Goal: Feedback & Contribution: Leave review/rating

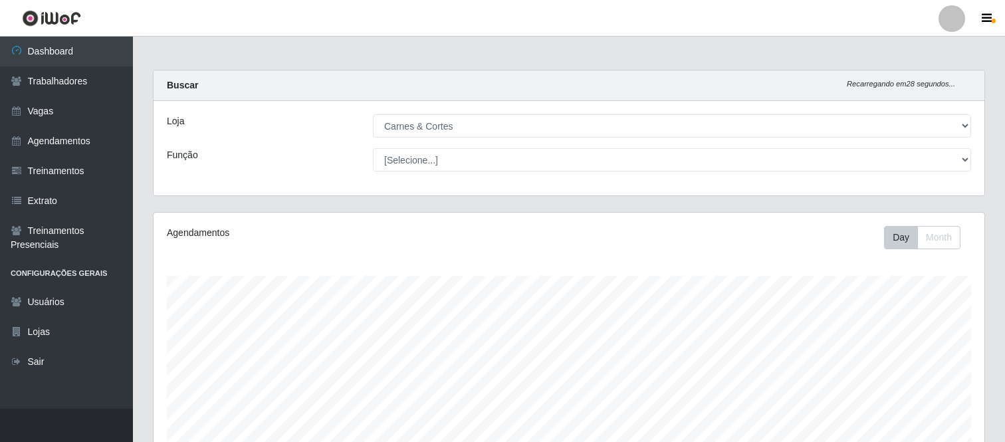
select select "433"
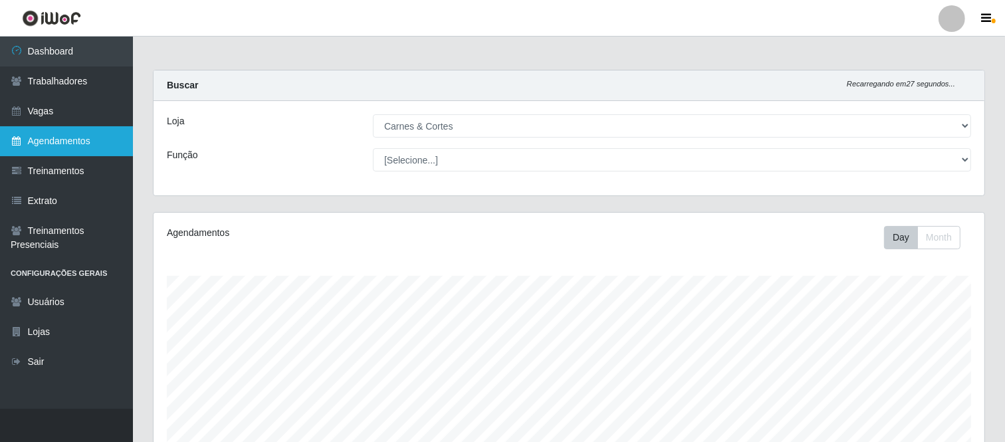
click at [65, 133] on link "Agendamentos" at bounding box center [66, 141] width 133 height 30
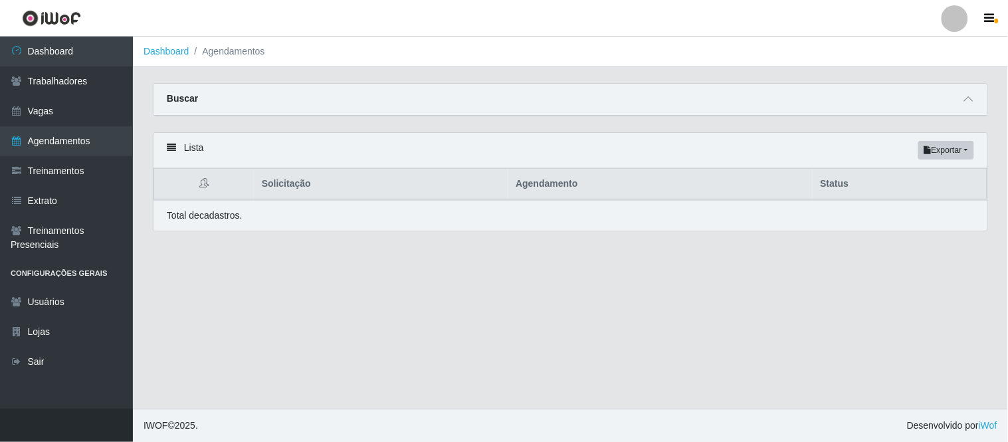
click at [621, 108] on div "Buscar" at bounding box center [570, 100] width 834 height 32
click at [970, 101] on icon at bounding box center [968, 98] width 9 height 9
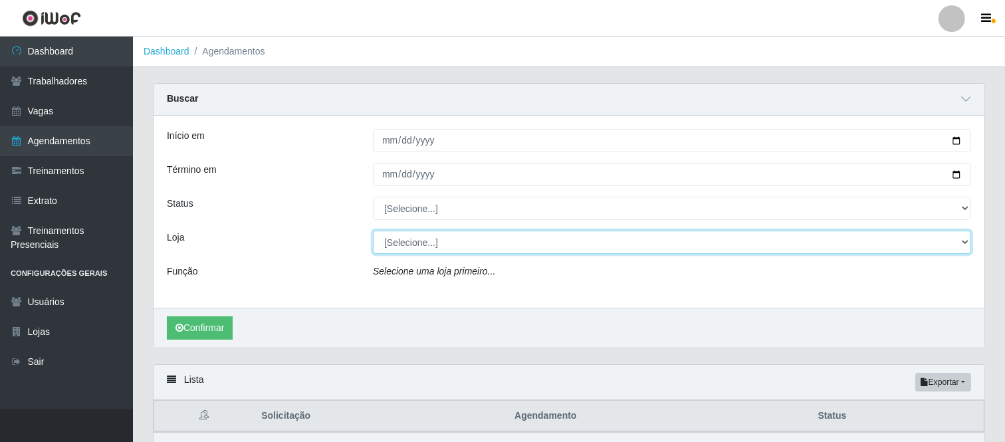
click at [425, 242] on select "[Selecione...] Carnes & Cortes" at bounding box center [672, 242] width 598 height 23
select select "433"
click at [373, 231] on select "[Selecione...] Carnes & Cortes" at bounding box center [672, 242] width 598 height 23
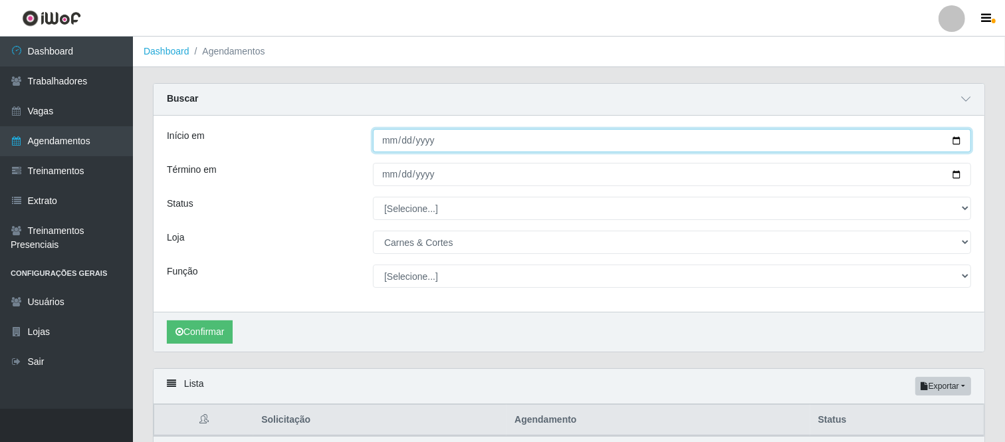
click at [415, 151] on input "Início em" at bounding box center [672, 140] width 598 height 23
click at [459, 142] on input "Início em" at bounding box center [672, 140] width 598 height 23
click at [947, 145] on input "Início em" at bounding box center [672, 140] width 598 height 23
click at [963, 144] on input "Início em" at bounding box center [672, 140] width 598 height 23
click at [957, 140] on input "Início em" at bounding box center [672, 140] width 598 height 23
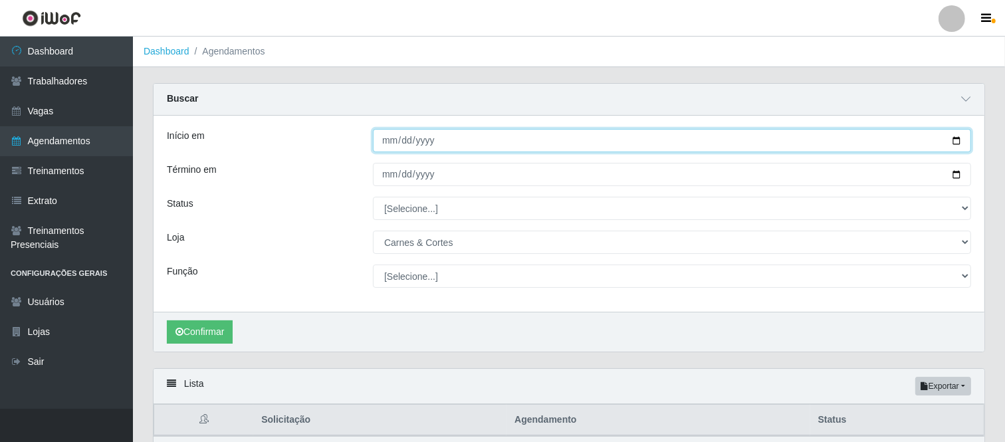
type input "[DATE]"
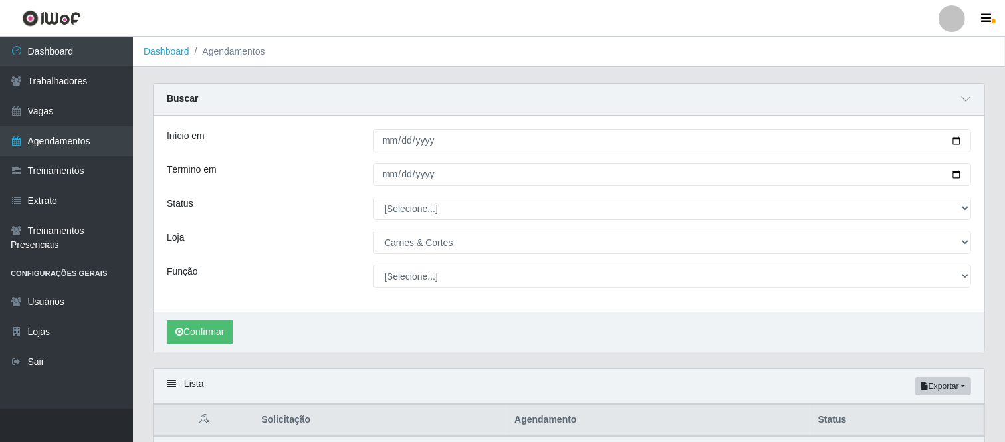
click at [942, 159] on div "Início em [DATE] Término em Status [Selecione...] AGENDADO AGUARDANDO LIBERAR E…" at bounding box center [568, 214] width 831 height 196
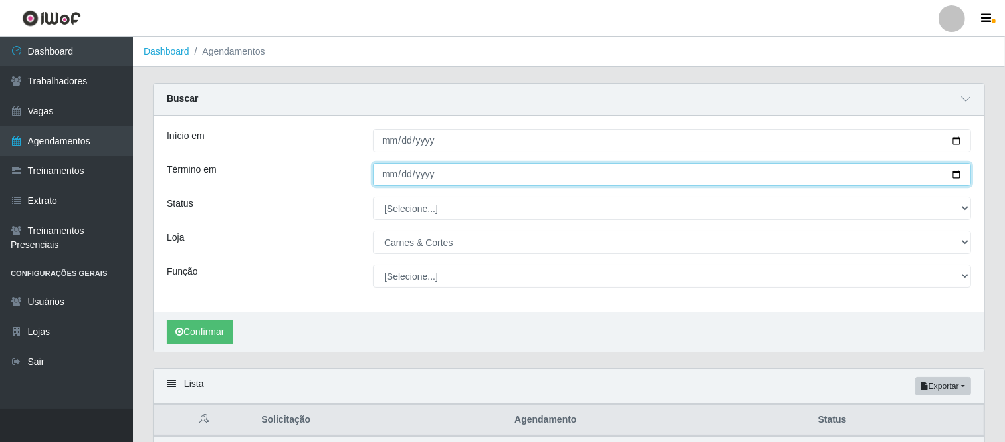
click at [954, 177] on input "Término em" at bounding box center [672, 174] width 598 height 23
type input "[DATE]"
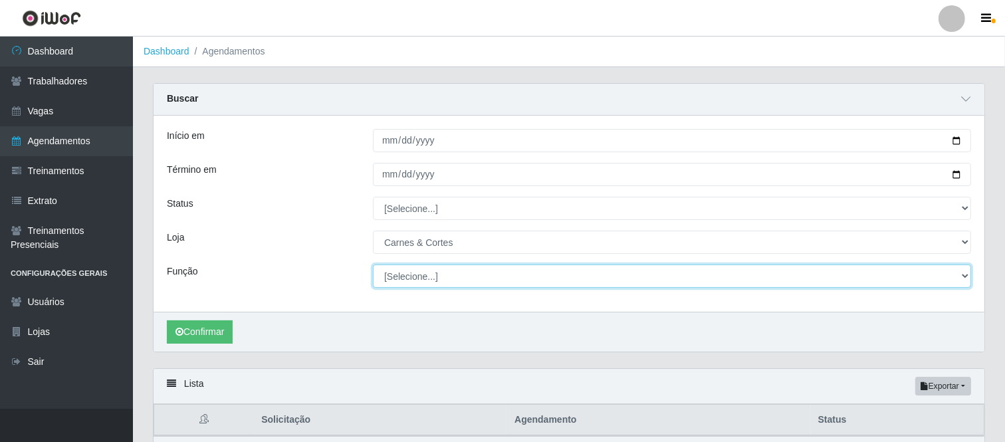
click at [401, 276] on select "[Selecione...] ASG ASG + ASG ++ Balconista de Açougue Balconista de Açougue + B…" at bounding box center [672, 275] width 598 height 23
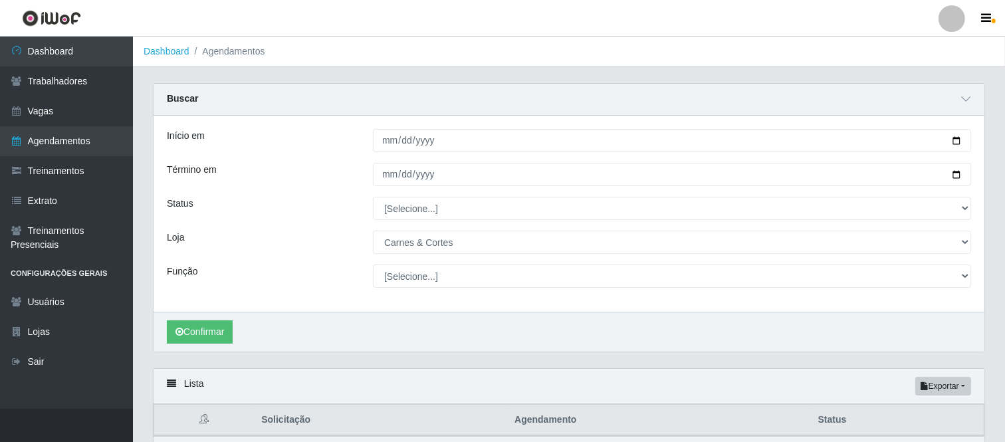
click at [330, 159] on div "Início em [DATE] Término em [DATE] Status [Selecione...] AGENDADO AGUARDANDO LI…" at bounding box center [568, 214] width 831 height 196
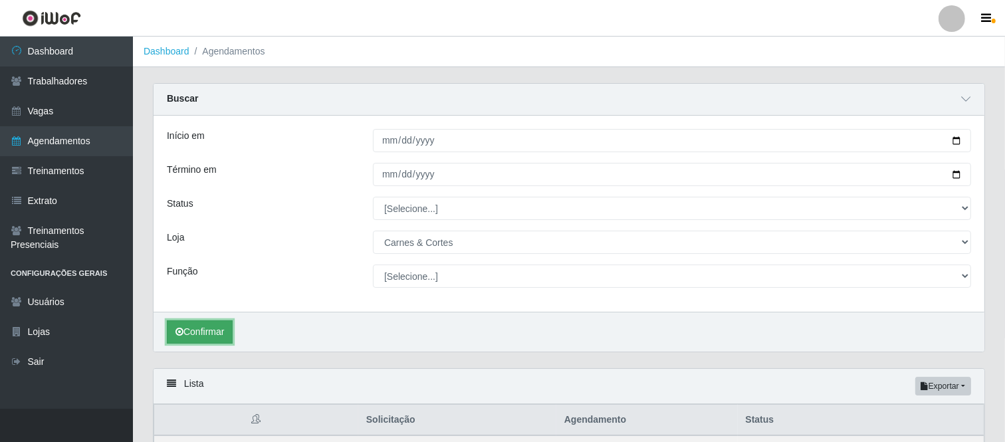
click at [216, 328] on button "Confirmar" at bounding box center [200, 331] width 66 height 23
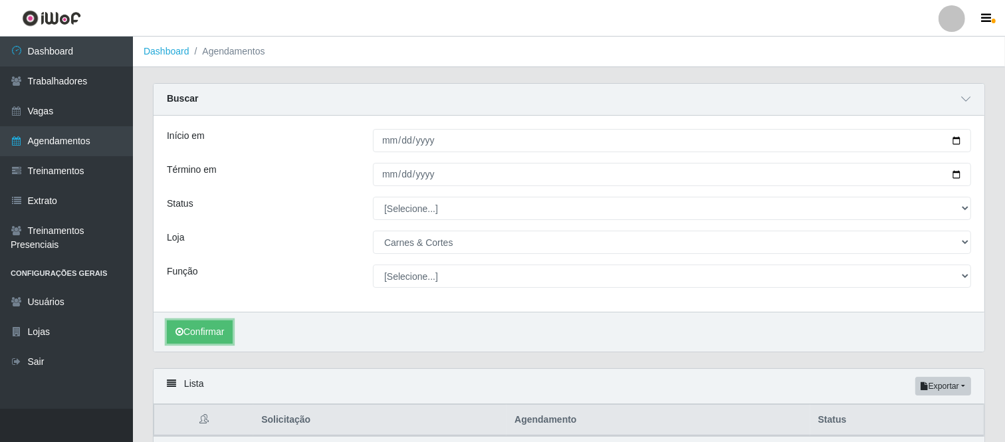
scroll to position [74, 0]
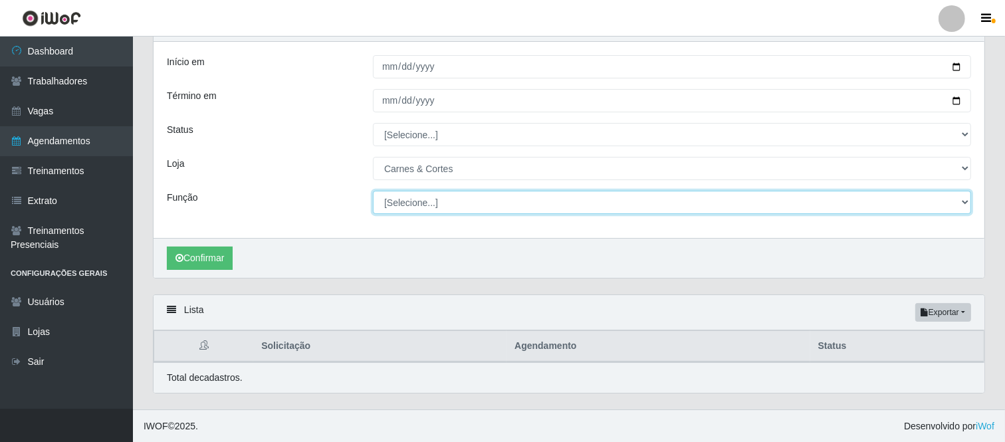
click at [432, 201] on select "[Selecione...] ASG ASG + ASG ++ Balconista de Açougue Balconista de Açougue + B…" at bounding box center [672, 202] width 598 height 23
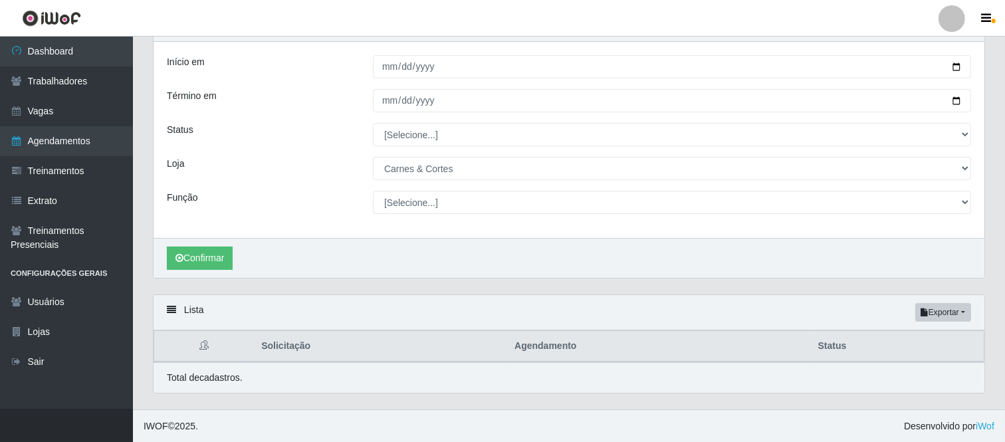
click at [344, 176] on div "Loja" at bounding box center [260, 168] width 206 height 23
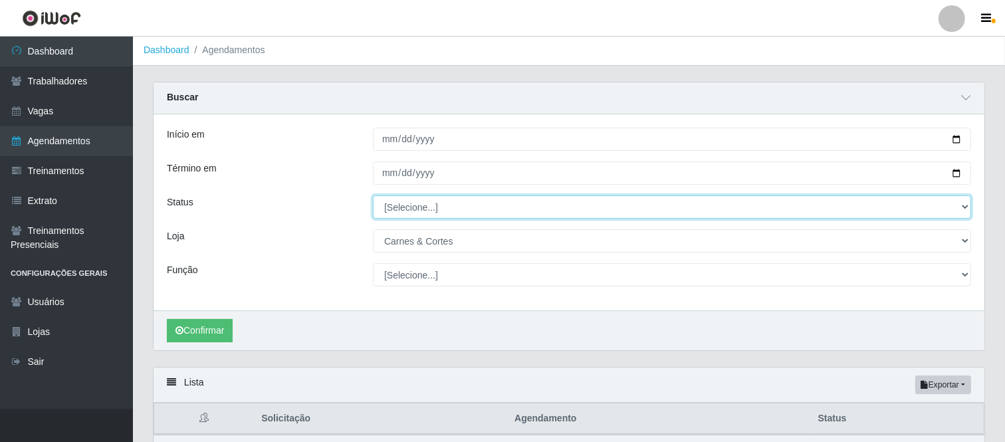
click at [403, 207] on select "[Selecione...] AGENDADO AGUARDANDO LIBERAR EM ANDAMENTO EM REVISÃO FINALIZADO C…" at bounding box center [672, 206] width 598 height 23
select select "AGENDADO"
click at [373, 195] on select "[Selecione...] AGENDADO AGUARDANDO LIBERAR EM ANDAMENTO EM REVISÃO FINALIZADO C…" at bounding box center [672, 206] width 598 height 23
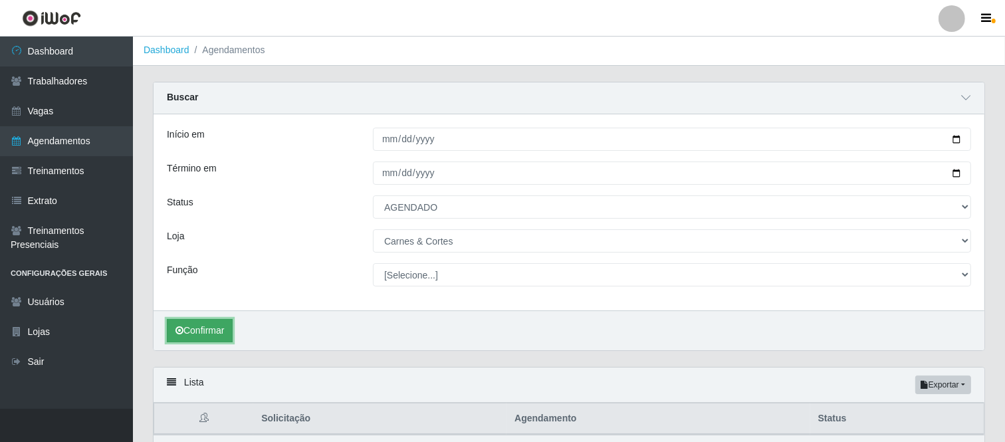
click at [205, 327] on button "Confirmar" at bounding box center [200, 330] width 66 height 23
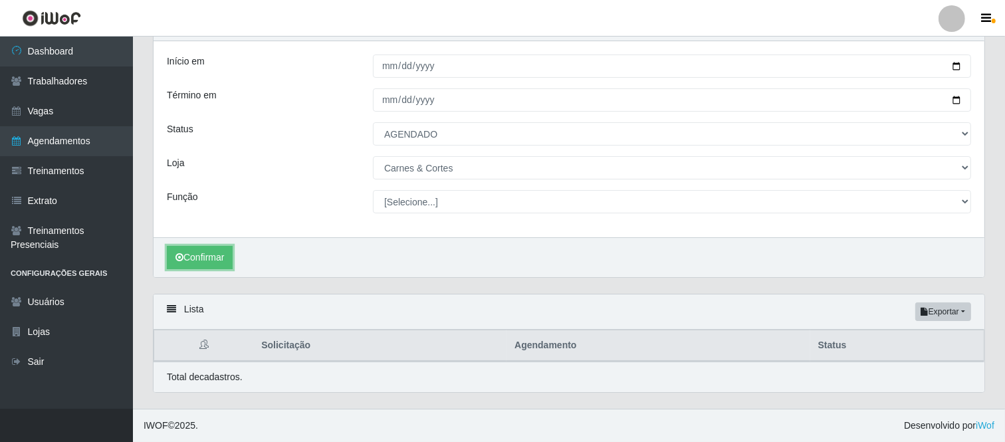
scroll to position [75, 0]
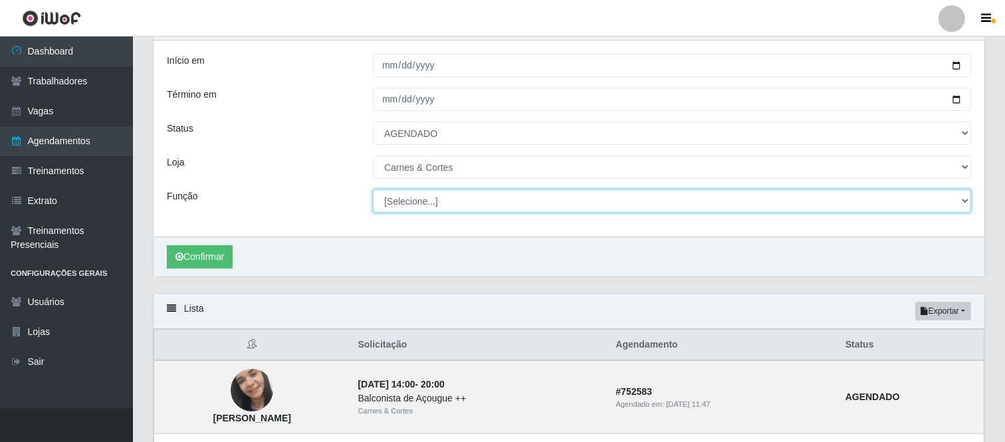
click at [446, 201] on select "[Selecione...] ASG ASG + ASG ++ Balconista de Açougue Balconista de Açougue + B…" at bounding box center [672, 200] width 598 height 23
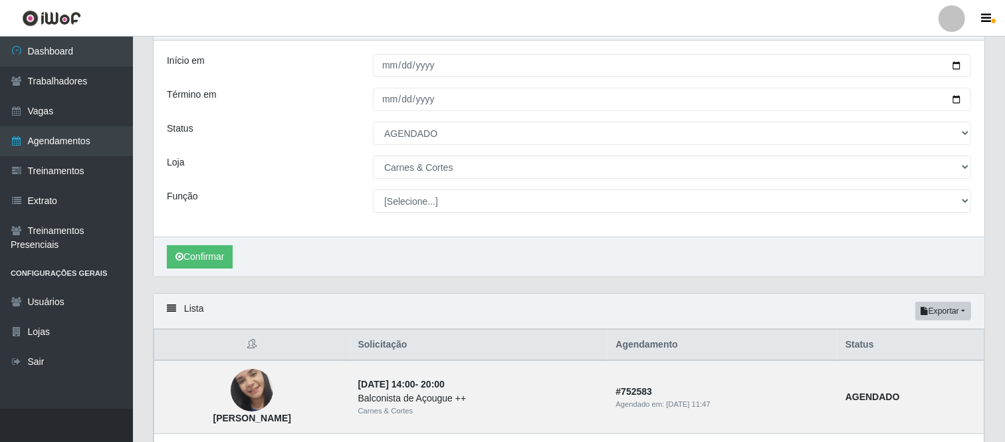
click at [288, 186] on div "Início em [DATE] Término em [DATE] Status [Selecione...] AGENDADO AGUARDANDO LI…" at bounding box center [568, 139] width 831 height 196
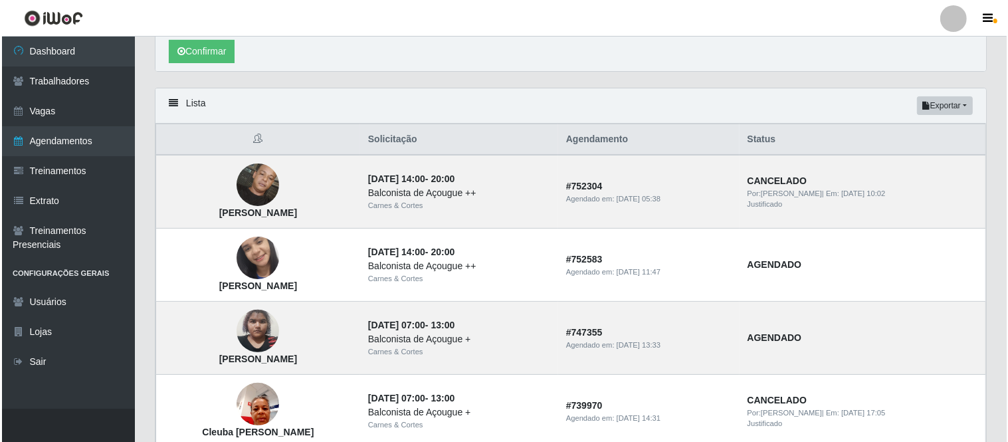
scroll to position [388, 0]
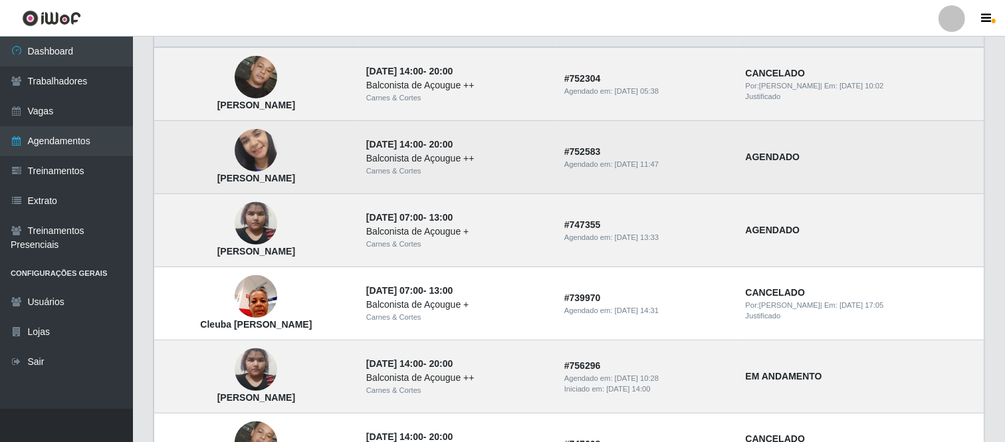
click at [268, 153] on img at bounding box center [256, 150] width 43 height 94
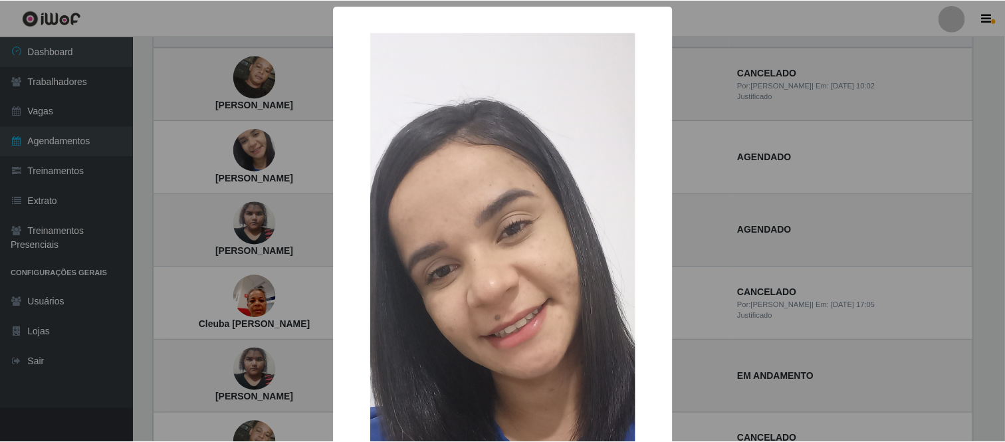
scroll to position [74, 0]
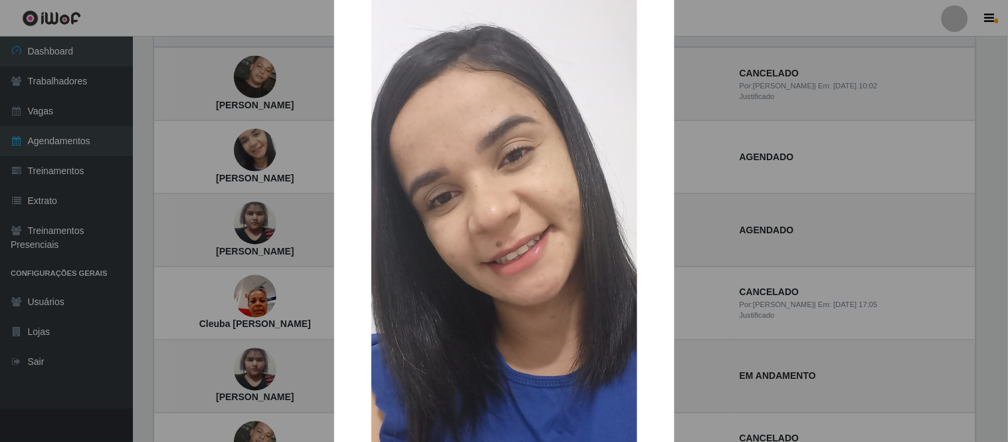
click at [723, 155] on div "× [PERSON_NAME] OK Cancel" at bounding box center [504, 221] width 1008 height 442
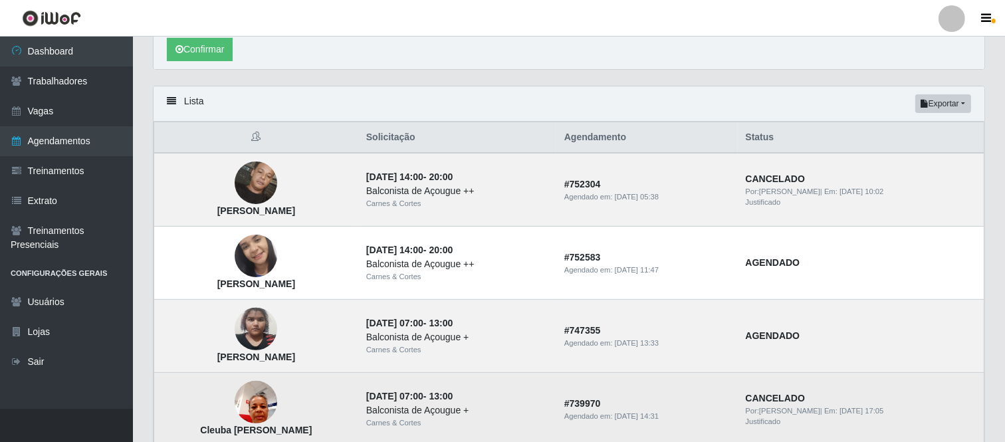
scroll to position [0, 0]
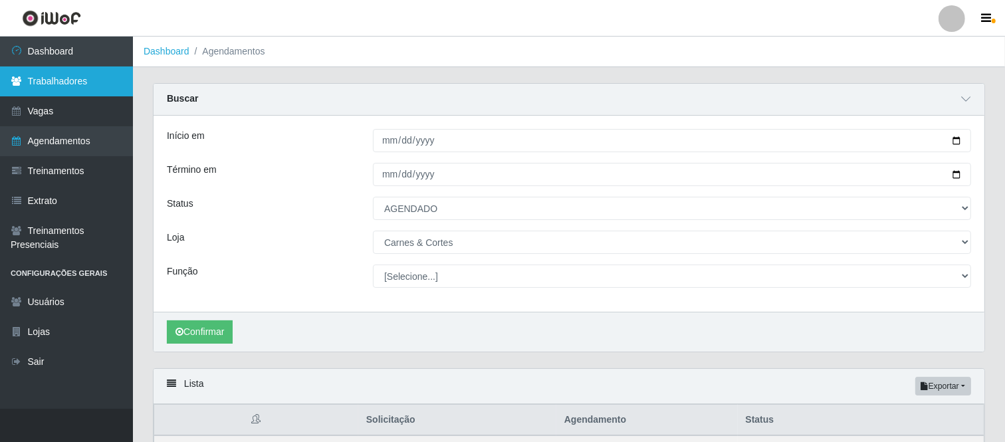
click at [57, 80] on link "Trabalhadores" at bounding box center [66, 81] width 133 height 30
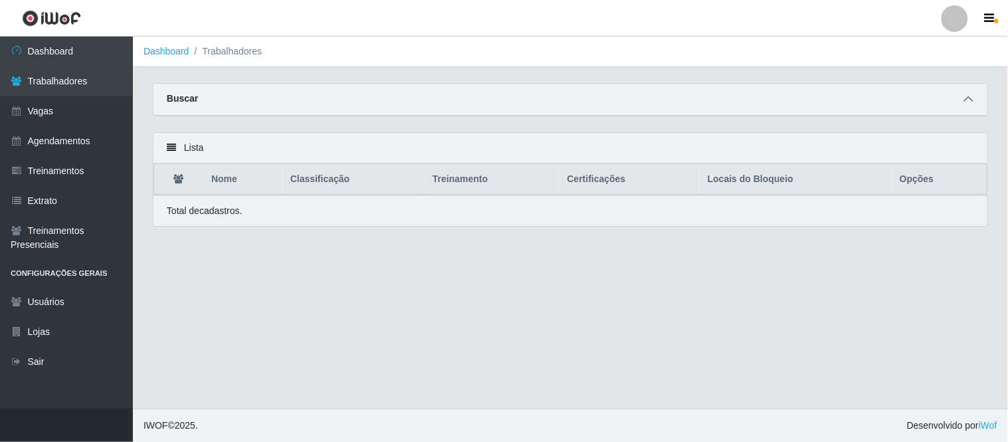
click at [969, 101] on icon at bounding box center [968, 98] width 9 height 9
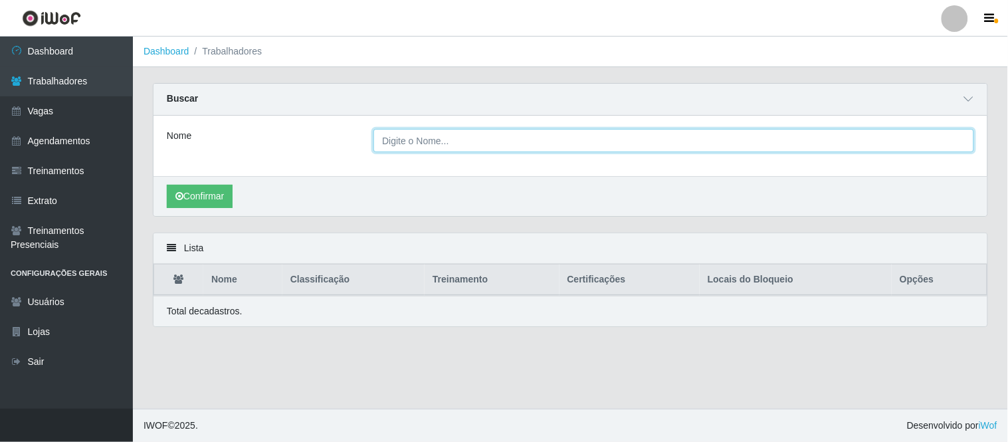
click at [479, 147] on input "Nome" at bounding box center [673, 140] width 601 height 23
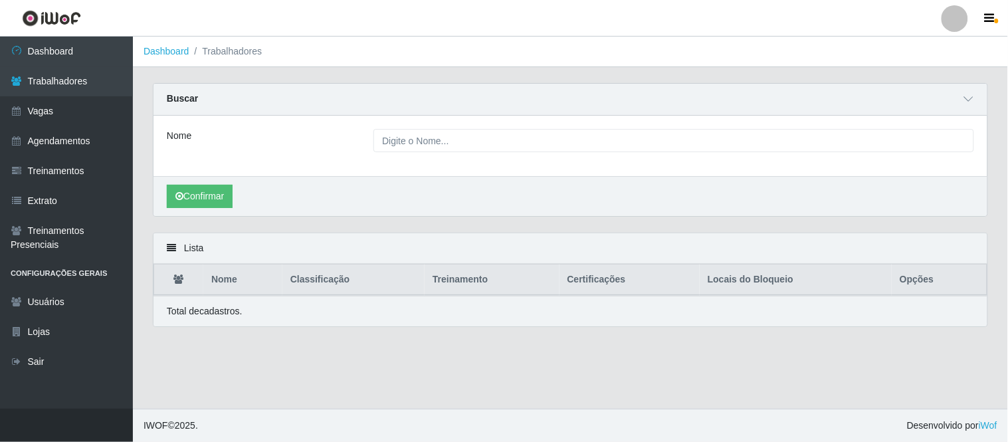
click at [314, 147] on div "Nome" at bounding box center [260, 140] width 207 height 23
click at [47, 57] on link "Dashboard" at bounding box center [66, 52] width 133 height 30
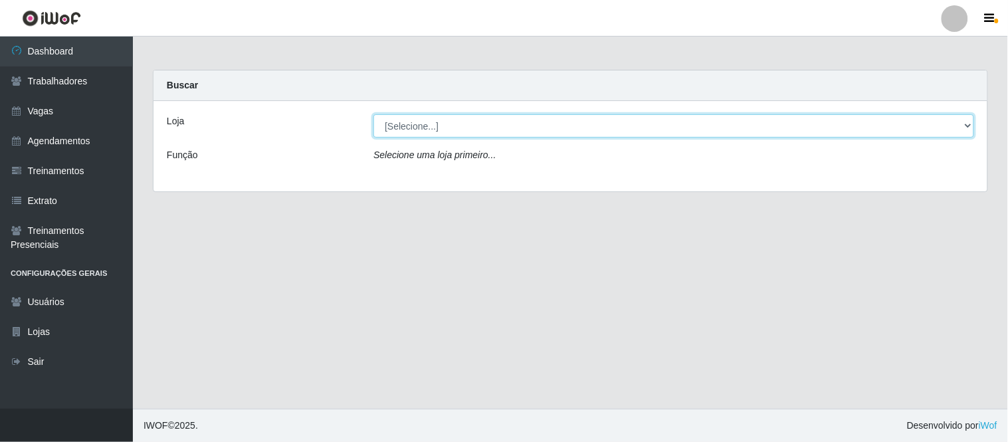
click at [443, 127] on select "[Selecione...] Carnes & Cortes" at bounding box center [673, 125] width 601 height 23
select select "433"
click at [373, 114] on select "[Selecione...] Carnes & Cortes" at bounding box center [673, 125] width 601 height 23
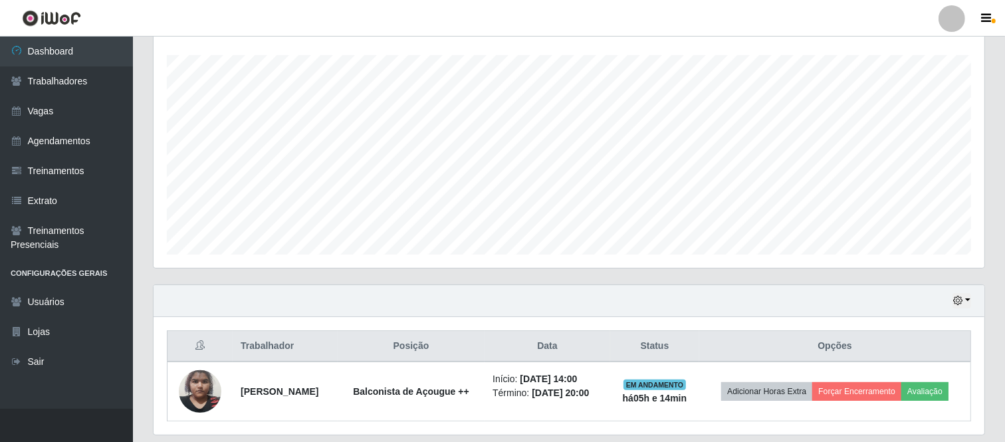
scroll to position [262, 0]
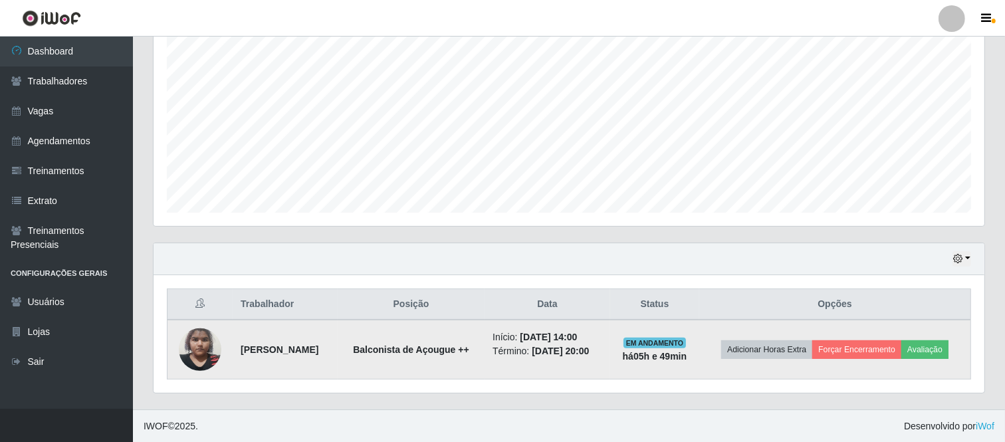
drag, startPoint x: 234, startPoint y: 348, endPoint x: 633, endPoint y: 355, distance: 398.7
click at [633, 355] on tr "[PERSON_NAME] Balconista de Açougue ++ Início: [DATE] 14:00 Término: [DATE] 20:…" at bounding box center [568, 350] width 803 height 60
copy tr "[PERSON_NAME] de Açougue ++ Início: [DATE] 14:00 Término: [DATE] 20:00"
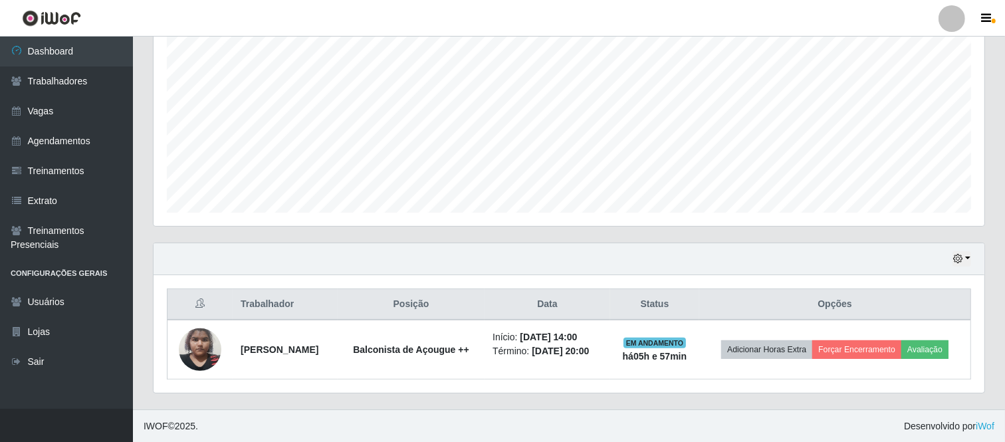
click at [549, 235] on div "Agendamentos Day Month 11/08 Agendamentos 12" at bounding box center [569, 96] width 852 height 293
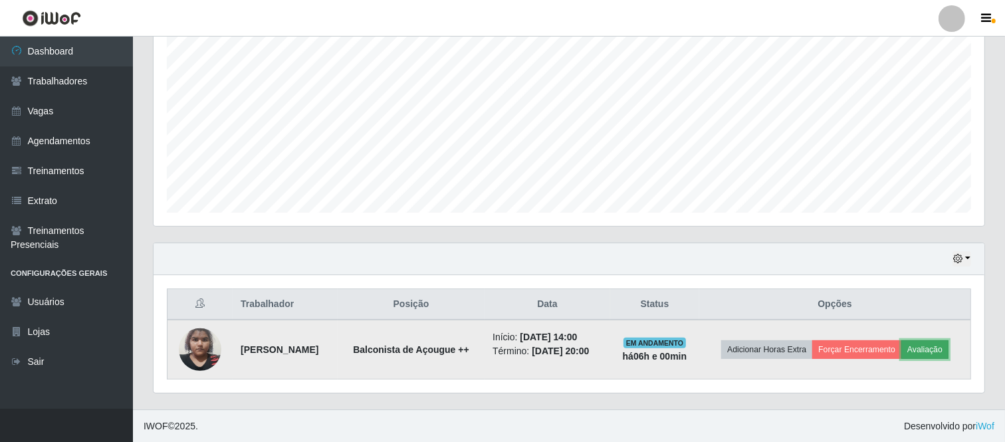
click at [944, 346] on button "Avaliação" at bounding box center [924, 349] width 47 height 19
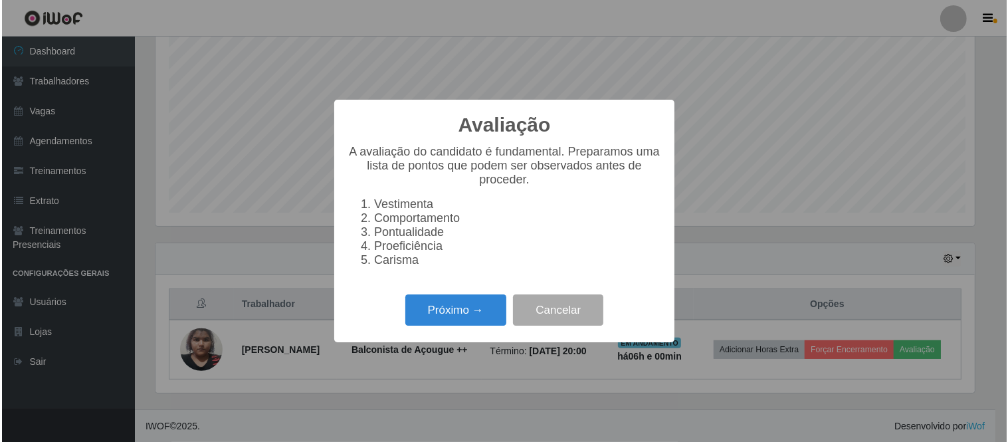
scroll to position [275, 822]
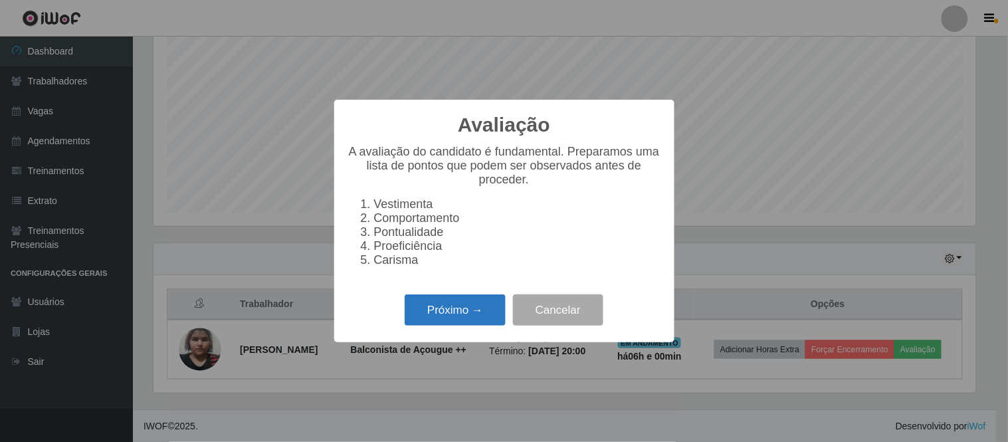
click at [456, 315] on button "Próximo →" at bounding box center [455, 309] width 101 height 31
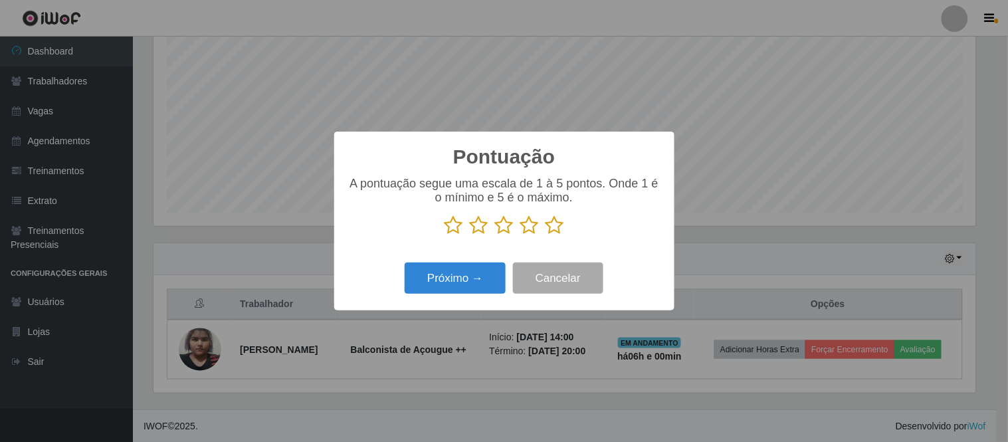
scroll to position [664168, 663621]
click at [527, 233] on icon at bounding box center [529, 225] width 19 height 20
click at [520, 235] on input "radio" at bounding box center [520, 235] width 0 height 0
click at [455, 282] on button "Próximo →" at bounding box center [455, 277] width 101 height 31
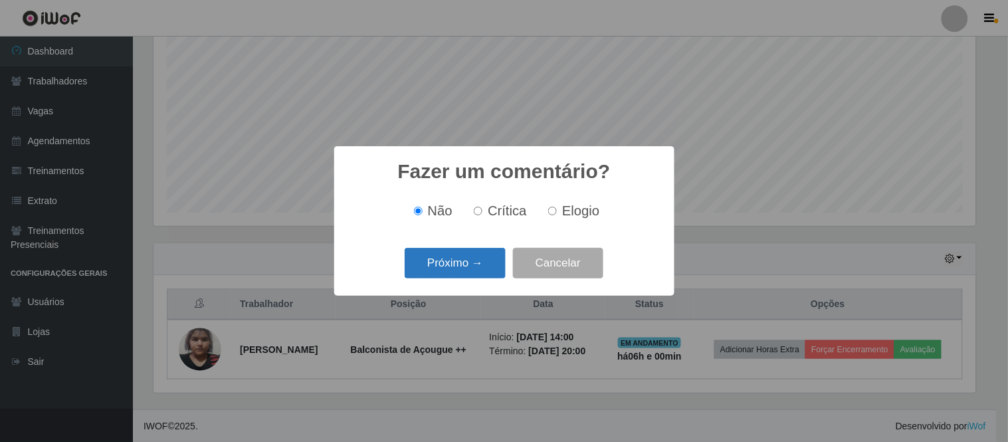
click at [455, 269] on button "Próximo →" at bounding box center [455, 263] width 101 height 31
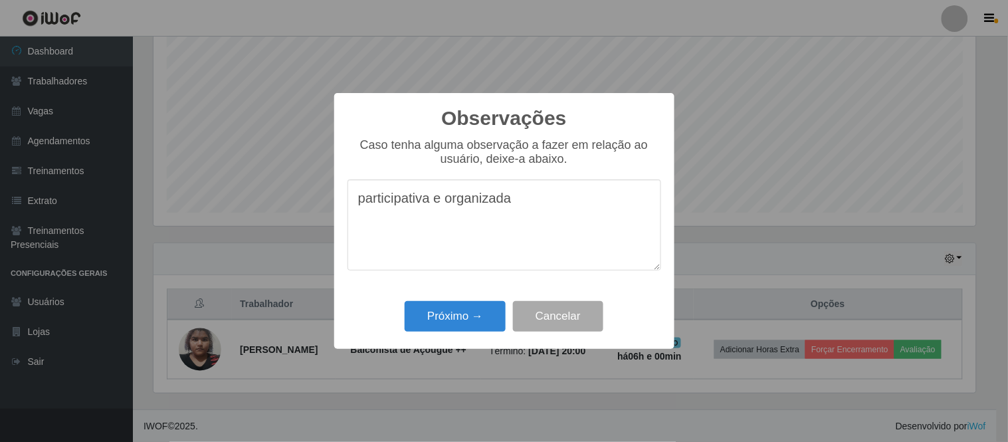
type textarea "participativa e organizada"
click at [445, 340] on div "Observações × Caso tenha alguma observação a fazer em relação ao usuário, deixe…" at bounding box center [504, 221] width 340 height 256
click at [450, 308] on button "Próximo →" at bounding box center [455, 316] width 101 height 31
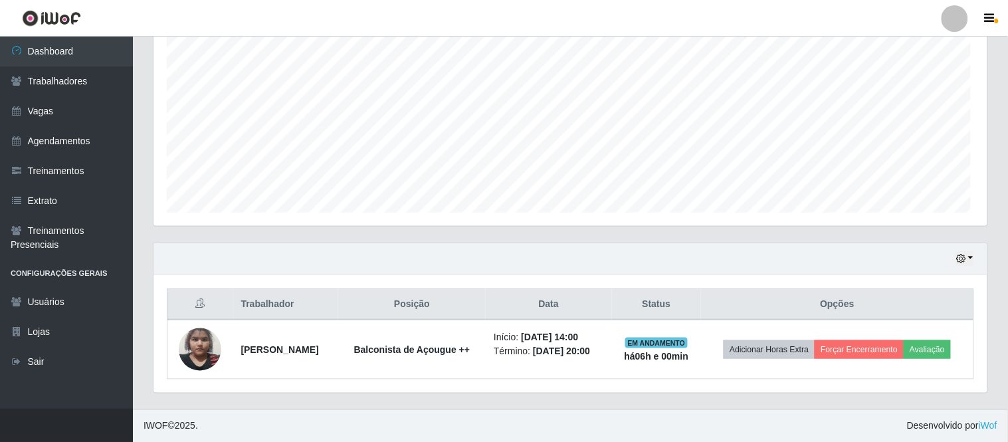
scroll to position [275, 831]
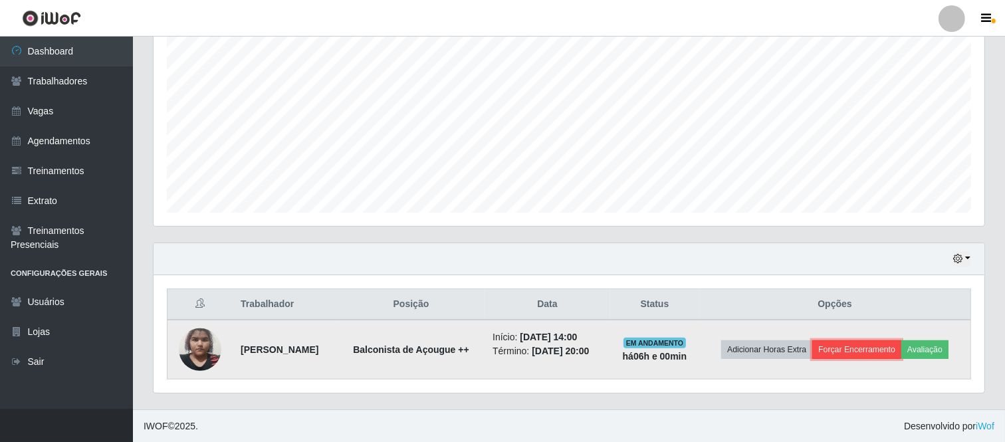
click at [890, 351] on button "Forçar Encerramento" at bounding box center [856, 349] width 89 height 19
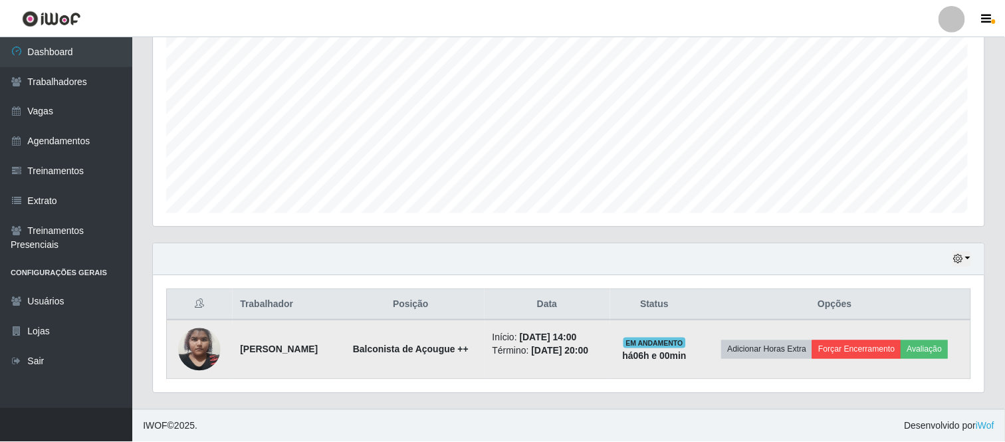
scroll to position [275, 822]
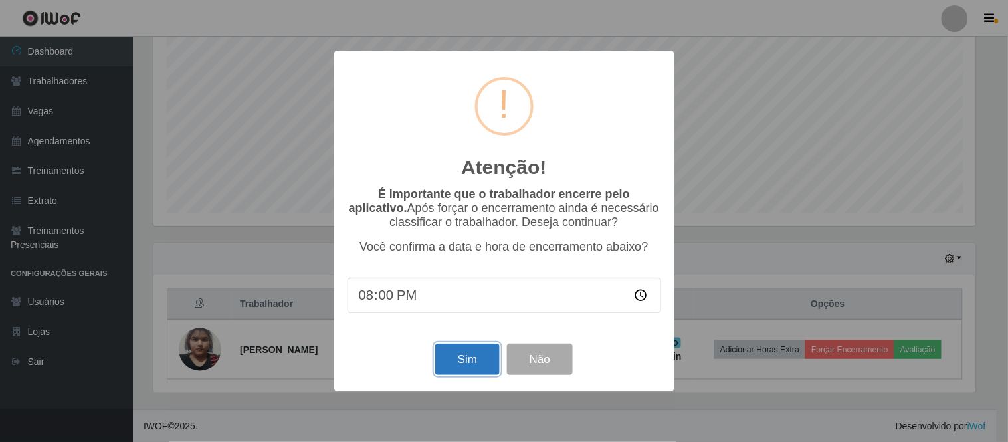
click at [467, 360] on button "Sim" at bounding box center [467, 359] width 64 height 31
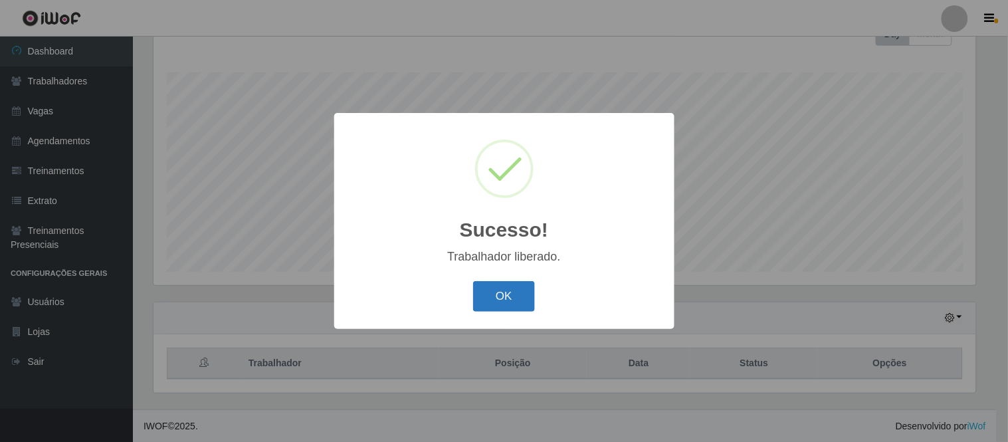
click at [502, 296] on button "OK" at bounding box center [504, 296] width 62 height 31
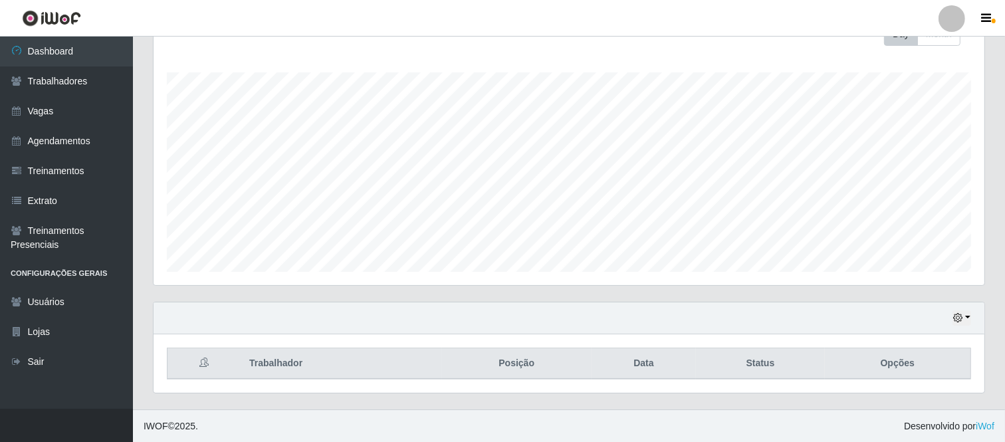
scroll to position [275, 831]
